Goal: Task Accomplishment & Management: Manage account settings

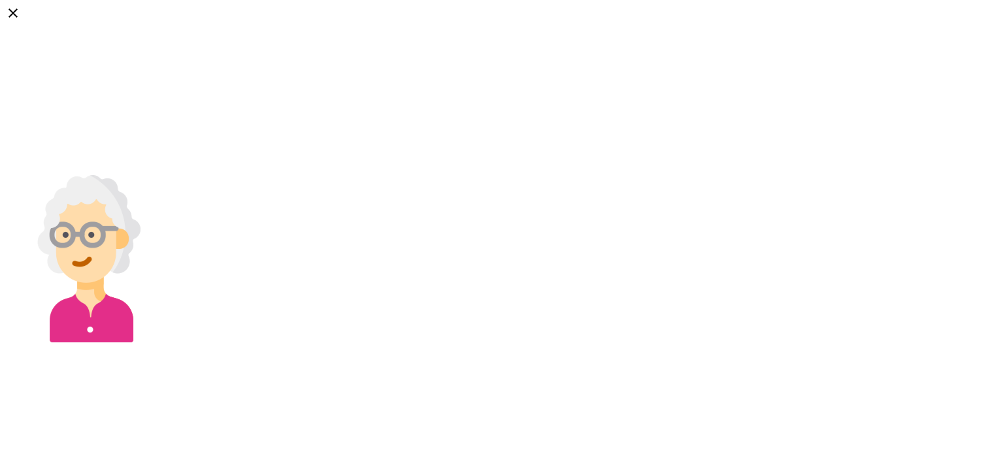
select select "*"
click at [172, 175] on img at bounding box center [88, 258] width 167 height 167
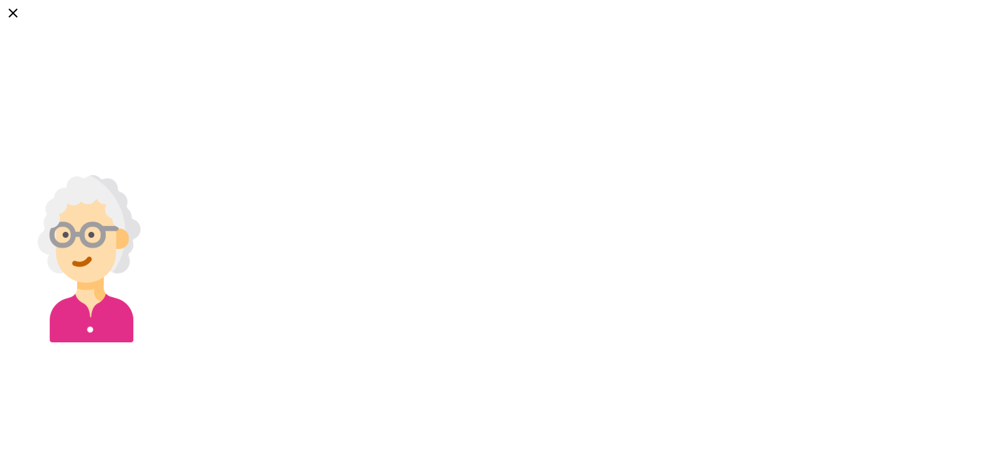
type textarea "**********"
